Goal: Task Accomplishment & Management: Complete application form

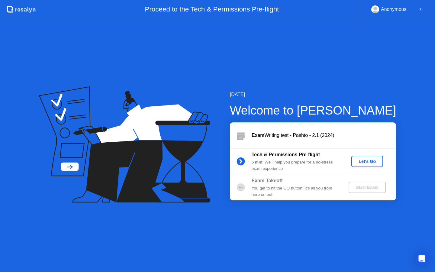
click at [364, 160] on div "Let's Go" at bounding box center [367, 161] width 27 height 5
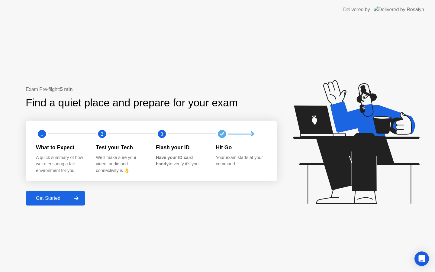
click at [50, 201] on div "Get Started" at bounding box center [47, 197] width 41 height 5
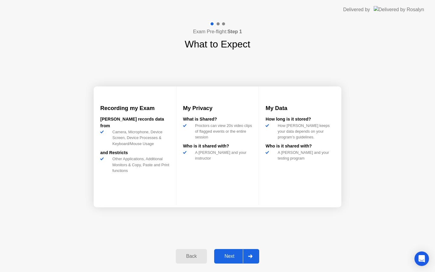
click at [228, 258] on div "Next" at bounding box center [229, 255] width 27 height 5
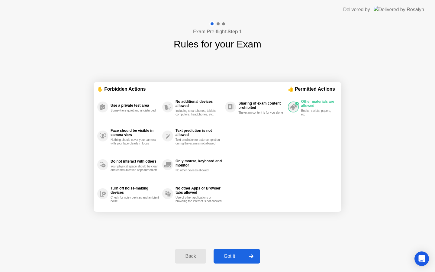
click at [229, 258] on div "Got it" at bounding box center [229, 255] width 28 height 5
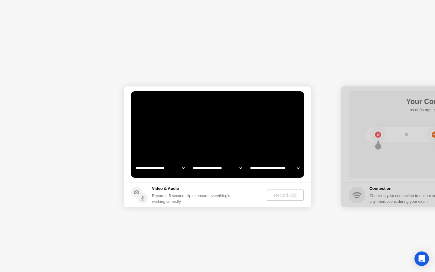
select select "**********"
select select "*******"
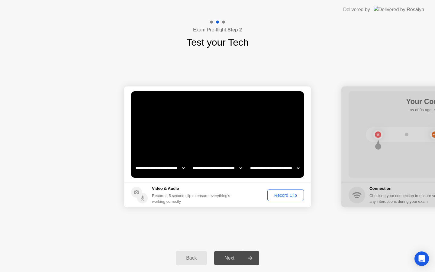
click at [281, 193] on div "Record Clip" at bounding box center [285, 195] width 32 height 5
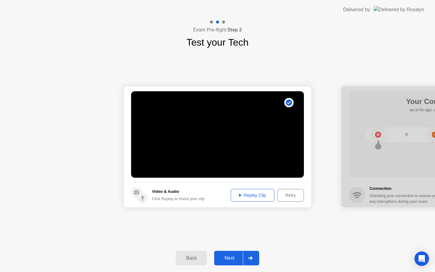
click at [262, 193] on div "Replay Clip" at bounding box center [252, 195] width 39 height 5
click at [230, 259] on div "Next" at bounding box center [229, 257] width 27 height 5
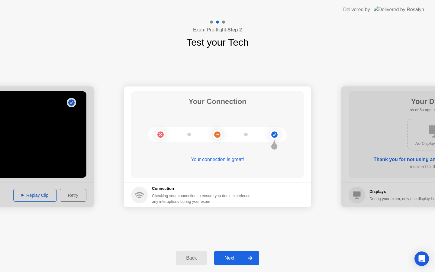
click at [230, 259] on div "Next" at bounding box center [229, 257] width 27 height 5
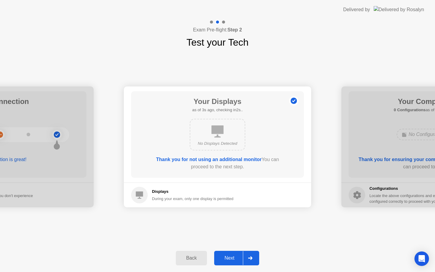
click at [230, 259] on div "Next" at bounding box center [229, 257] width 27 height 5
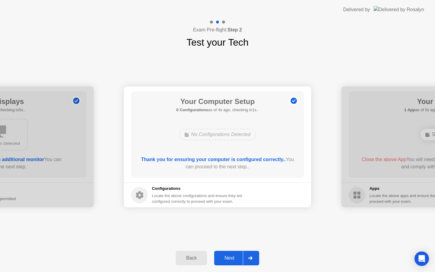
click at [230, 259] on div "Next" at bounding box center [229, 257] width 27 height 5
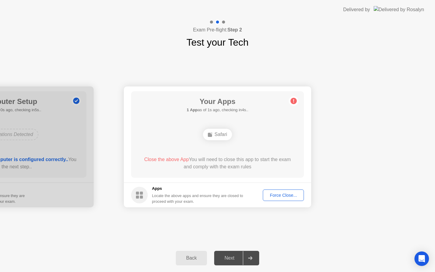
click at [271, 193] on div "Force Close..." at bounding box center [283, 195] width 37 height 5
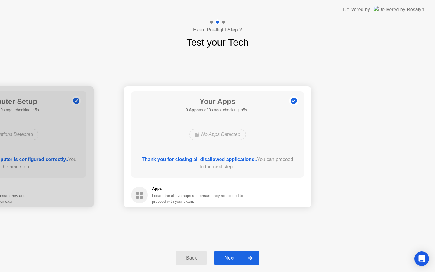
click at [230, 257] on div "Next" at bounding box center [229, 257] width 27 height 5
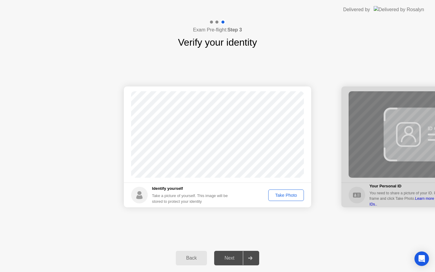
click at [283, 194] on div "Take Photo" at bounding box center [285, 195] width 31 height 5
click at [228, 258] on div "Next" at bounding box center [229, 257] width 27 height 5
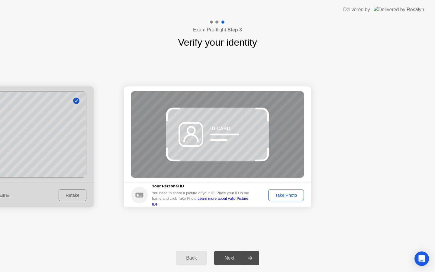
click at [282, 195] on div "Take Photo" at bounding box center [285, 195] width 31 height 5
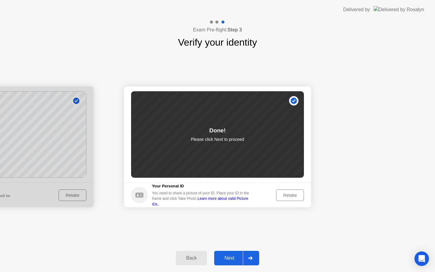
click at [189, 258] on div "Back" at bounding box center [191, 257] width 27 height 5
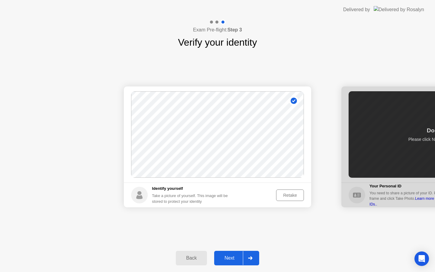
click at [227, 259] on div "Next" at bounding box center [229, 257] width 27 height 5
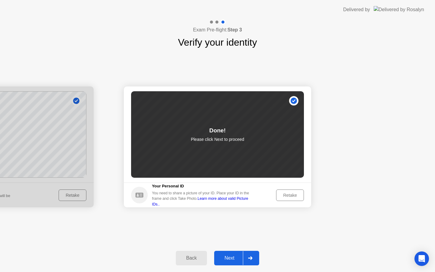
click at [286, 197] on div "Retake" at bounding box center [290, 195] width 24 height 5
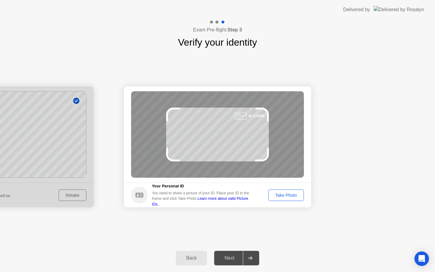
click at [286, 197] on div "Take Photo" at bounding box center [285, 195] width 31 height 5
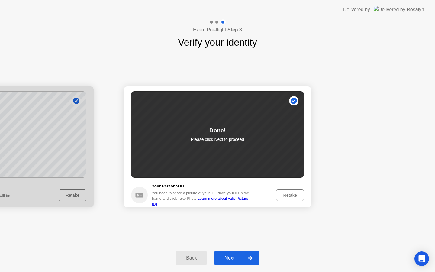
click at [234, 261] on div "Next" at bounding box center [229, 257] width 27 height 5
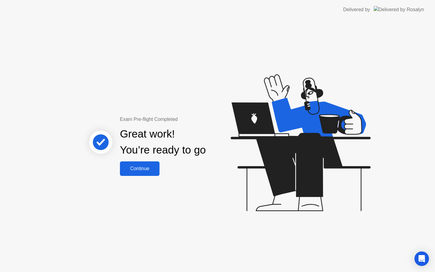
click at [147, 169] on div "Continue" at bounding box center [140, 168] width 36 height 5
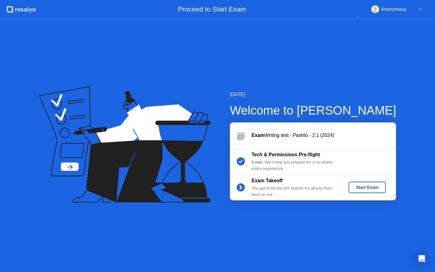
click at [360, 188] on div "Start Exam" at bounding box center [367, 187] width 32 height 5
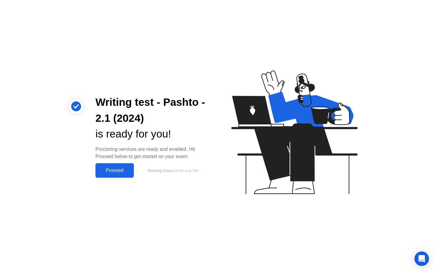
click at [113, 171] on div "Proceed" at bounding box center [114, 170] width 35 height 5
